Goal: Task Accomplishment & Management: Manage account settings

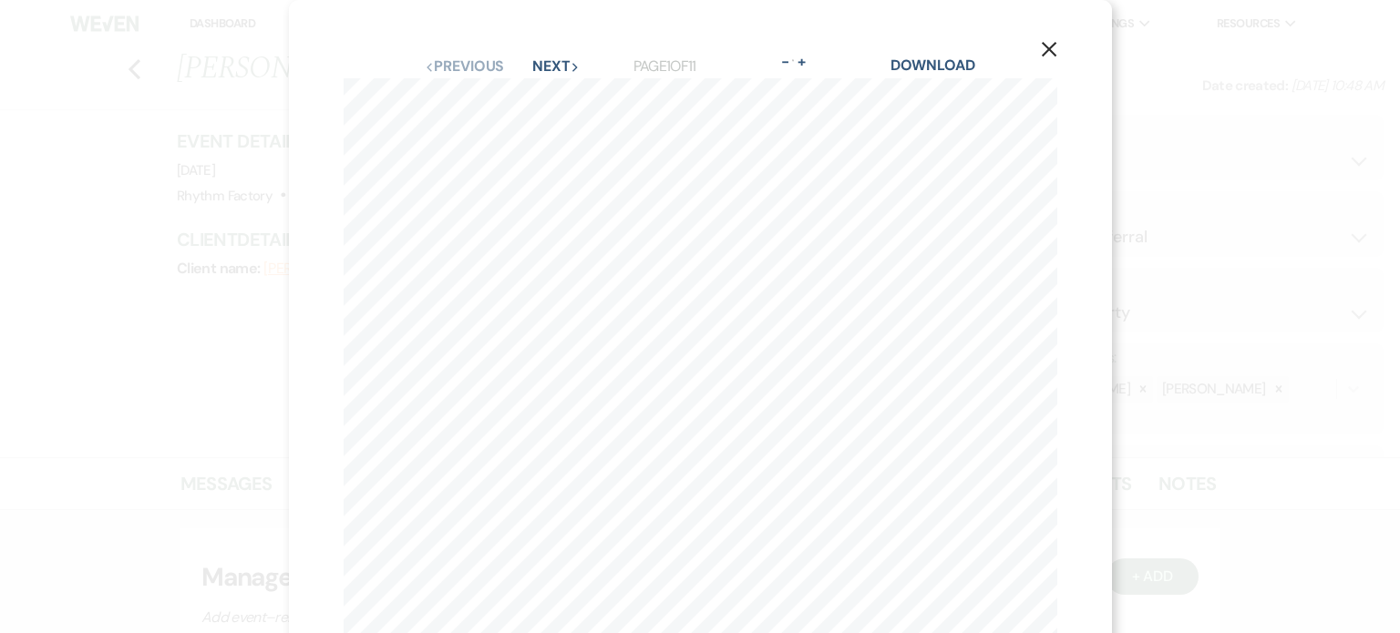
select select "12"
select select "4"
click at [1052, 54] on use "button" at bounding box center [1048, 49] width 15 height 15
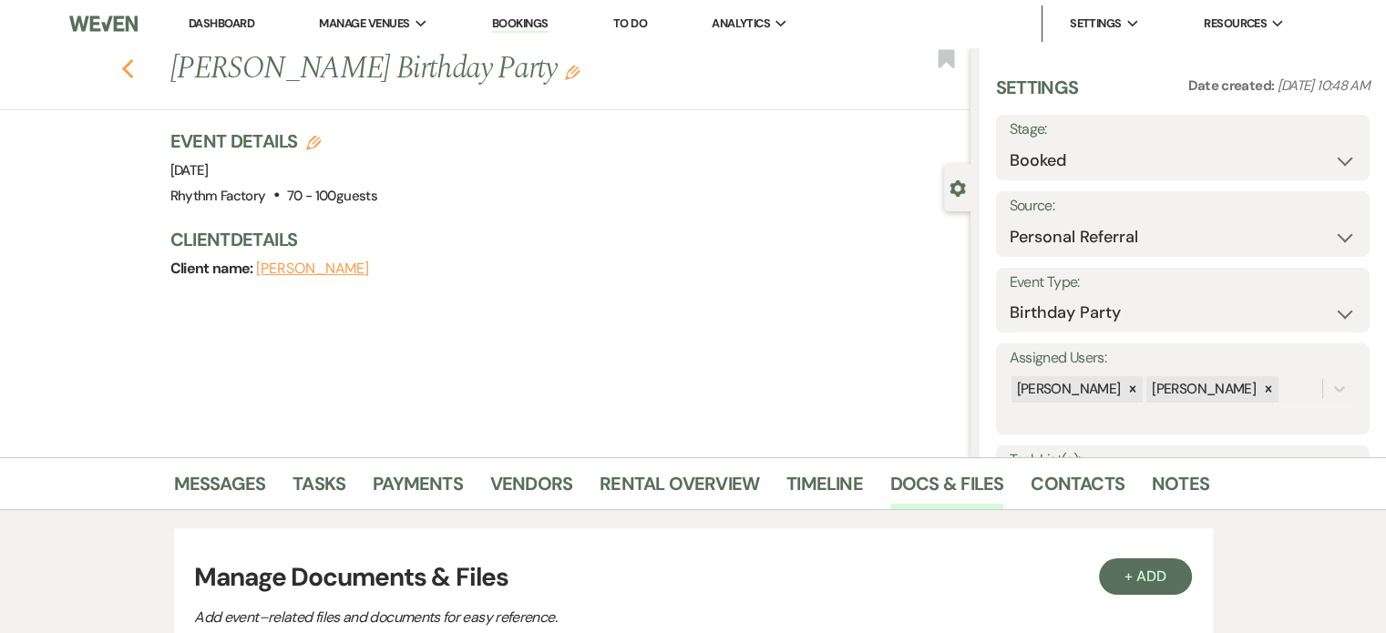
click at [135, 71] on icon "Previous" at bounding box center [128, 69] width 14 height 22
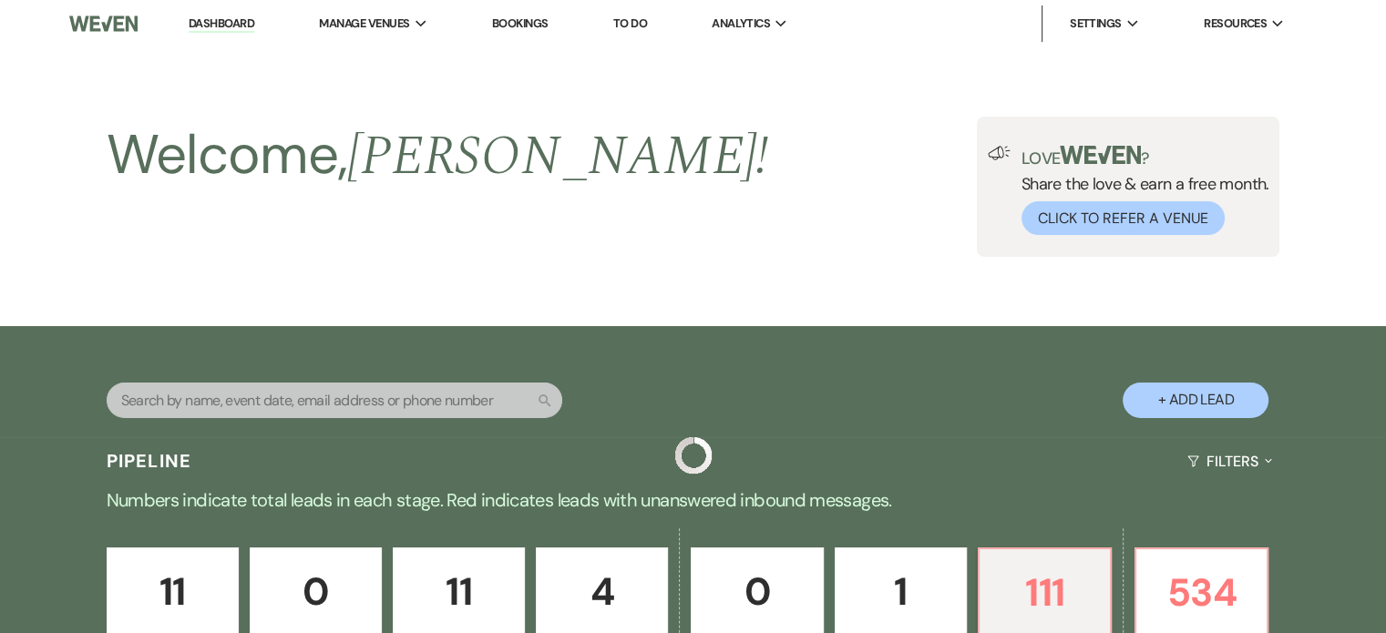
scroll to position [911, 0]
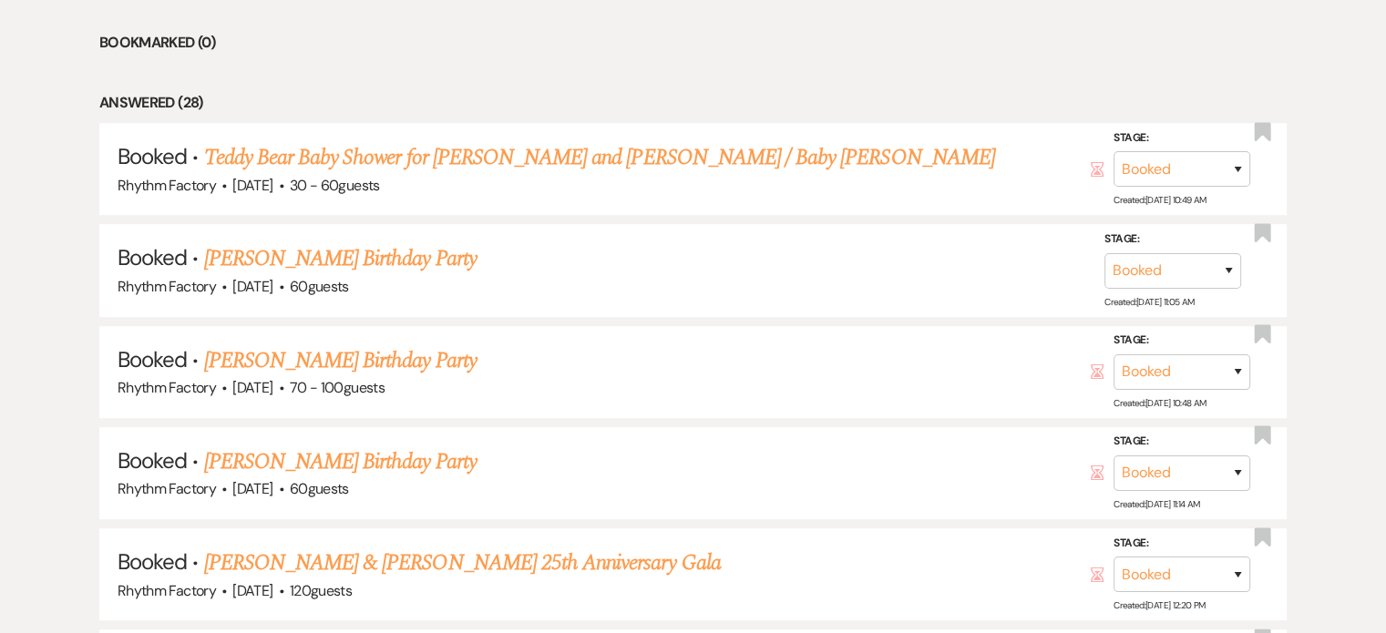
drag, startPoint x: 408, startPoint y: 258, endPoint x: 448, endPoint y: 258, distance: 40.1
click at [408, 258] on link "[PERSON_NAME] Birthday Party" at bounding box center [340, 258] width 272 height 33
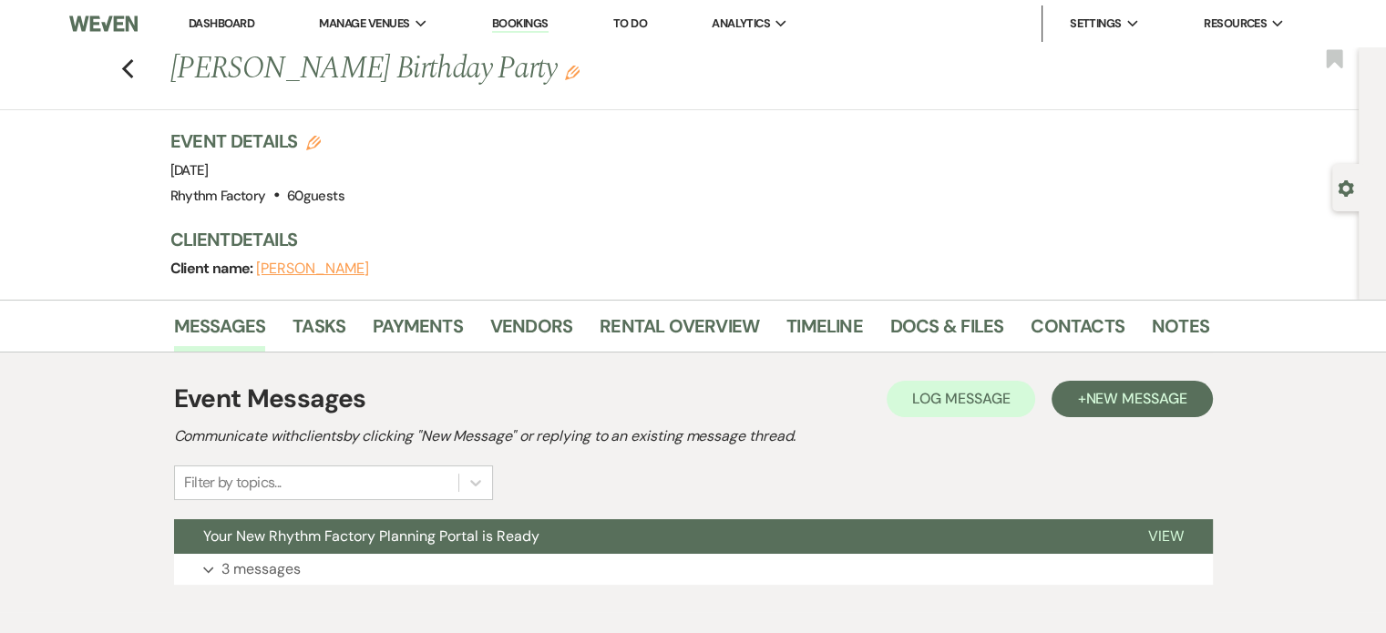
scroll to position [95, 0]
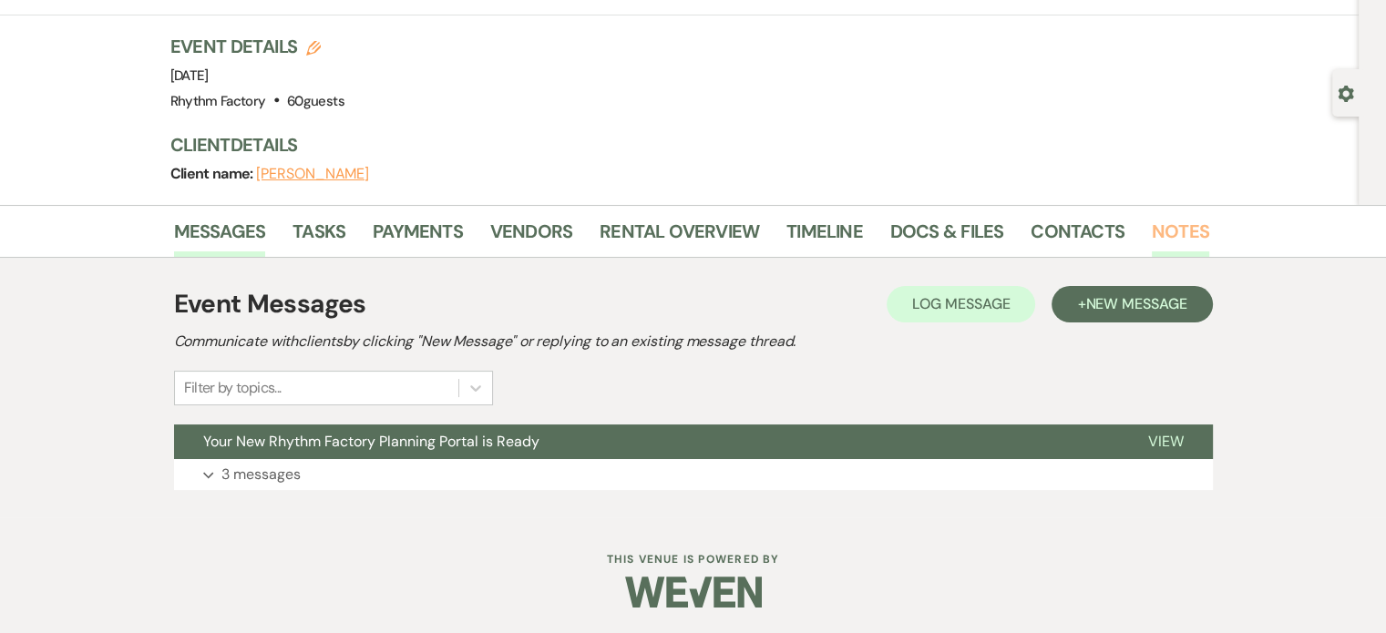
click at [1188, 231] on link "Notes" at bounding box center [1180, 237] width 57 height 40
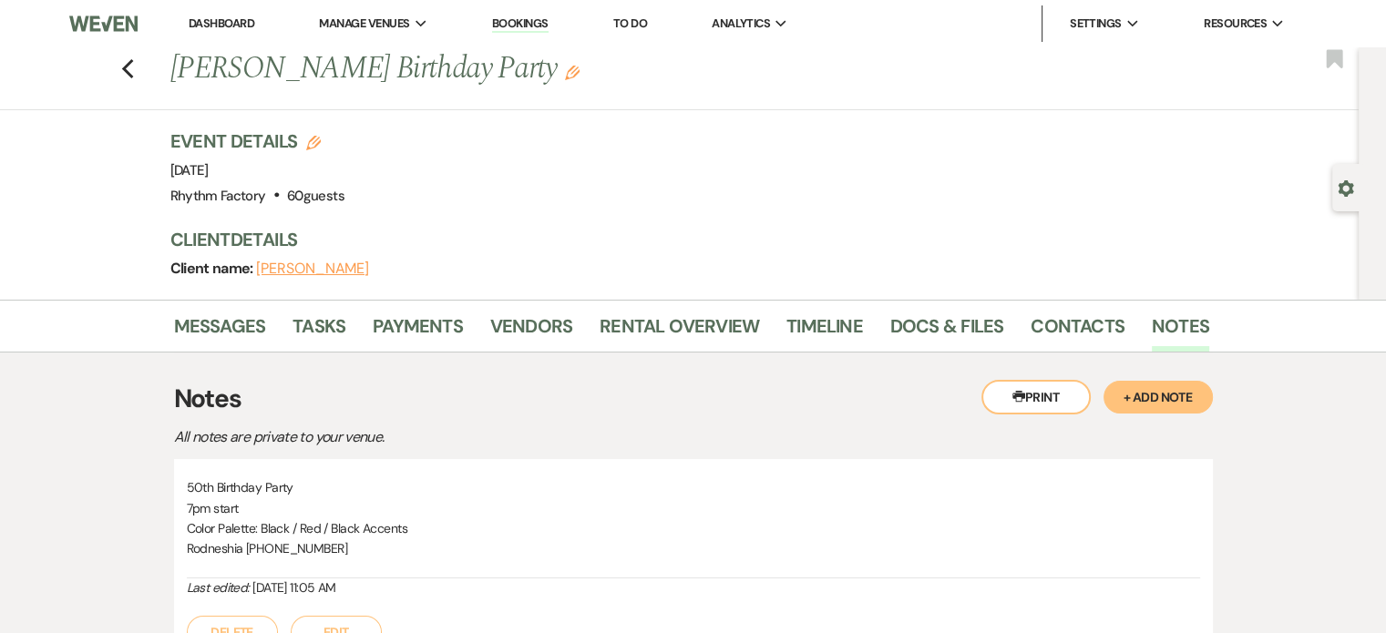
click at [176, 61] on h1 "[PERSON_NAME] Birthday Party Edit" at bounding box center [578, 69] width 817 height 44
drag, startPoint x: 178, startPoint y: 65, endPoint x: 270, endPoint y: 78, distance: 93.1
click at [270, 78] on h1 "[PERSON_NAME] Birthday Party Edit" at bounding box center [578, 69] width 817 height 44
